Goal: Find specific page/section: Find specific page/section

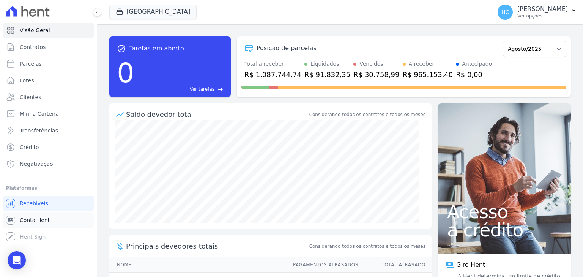
click at [35, 218] on span "Conta Hent" at bounding box center [35, 220] width 30 height 8
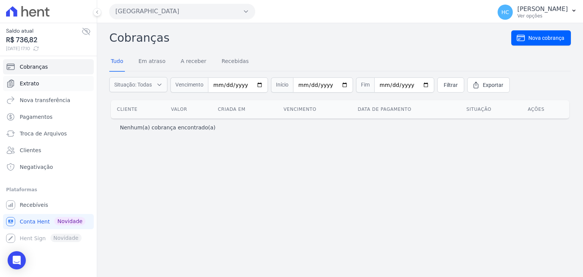
click at [26, 80] on span "Extrato" at bounding box center [29, 84] width 19 height 8
